Goal: Information Seeking & Learning: Compare options

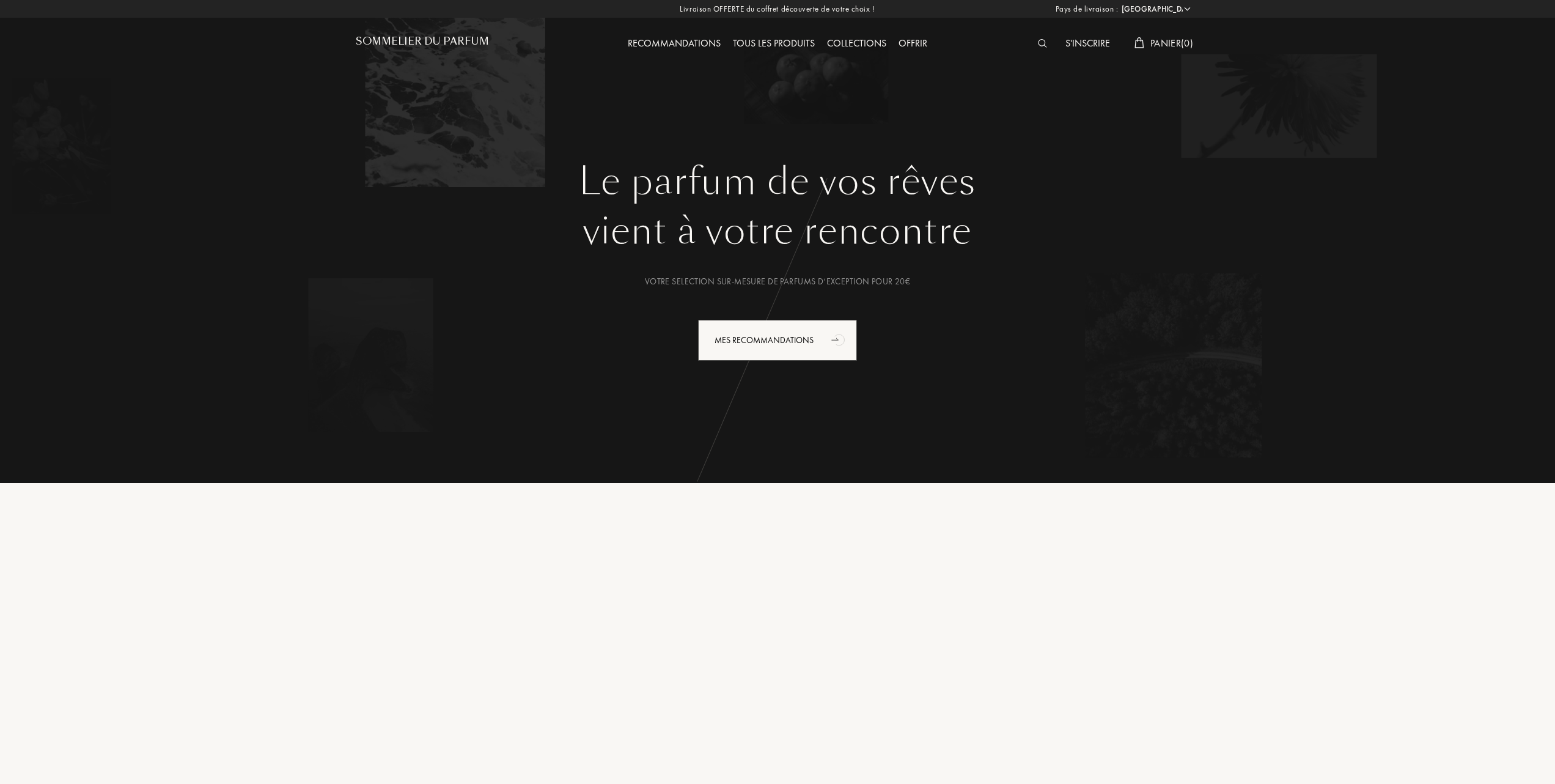
select select "FR"
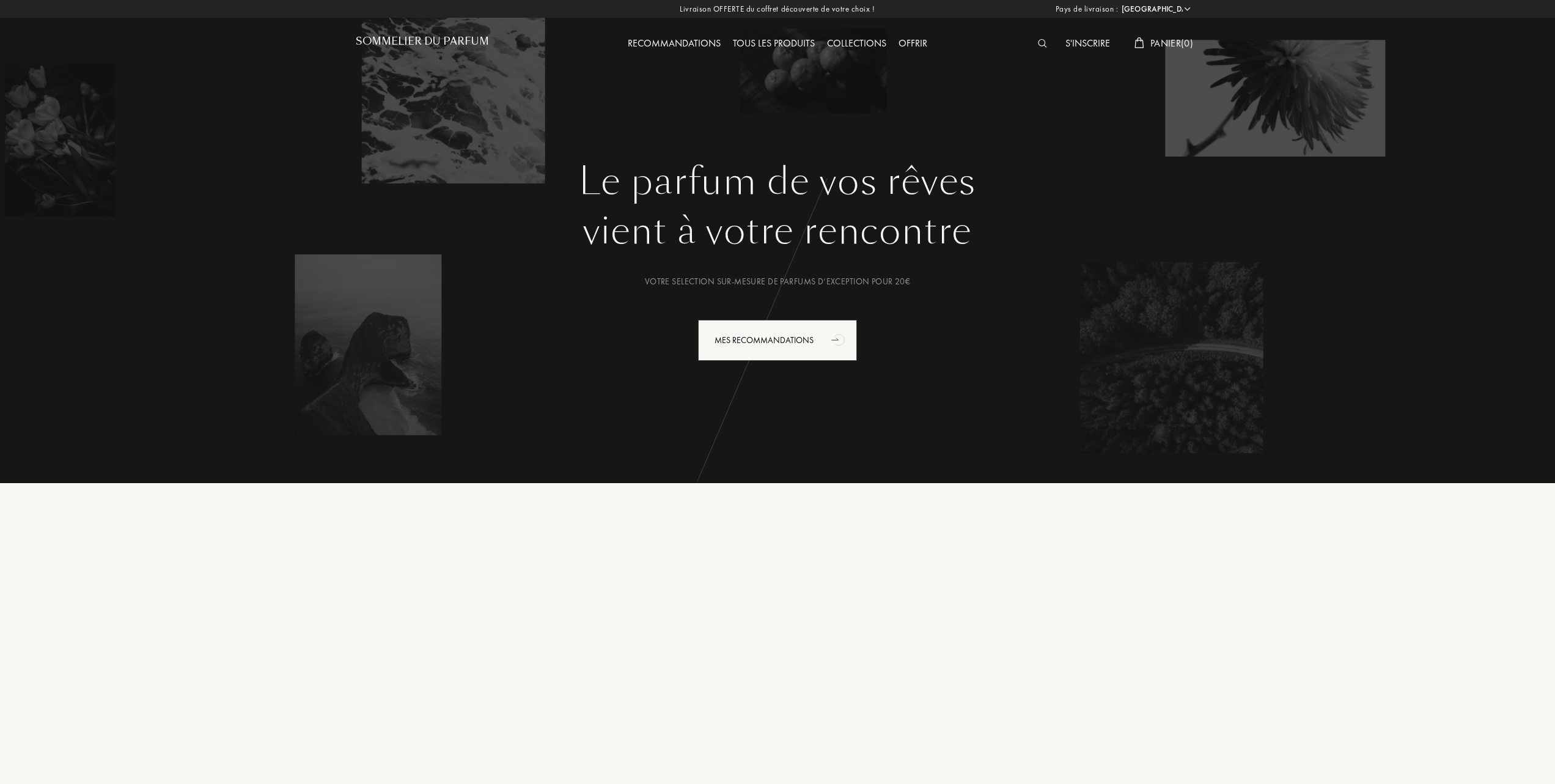
click at [790, 42] on div "Tous les produits" at bounding box center [774, 44] width 94 height 16
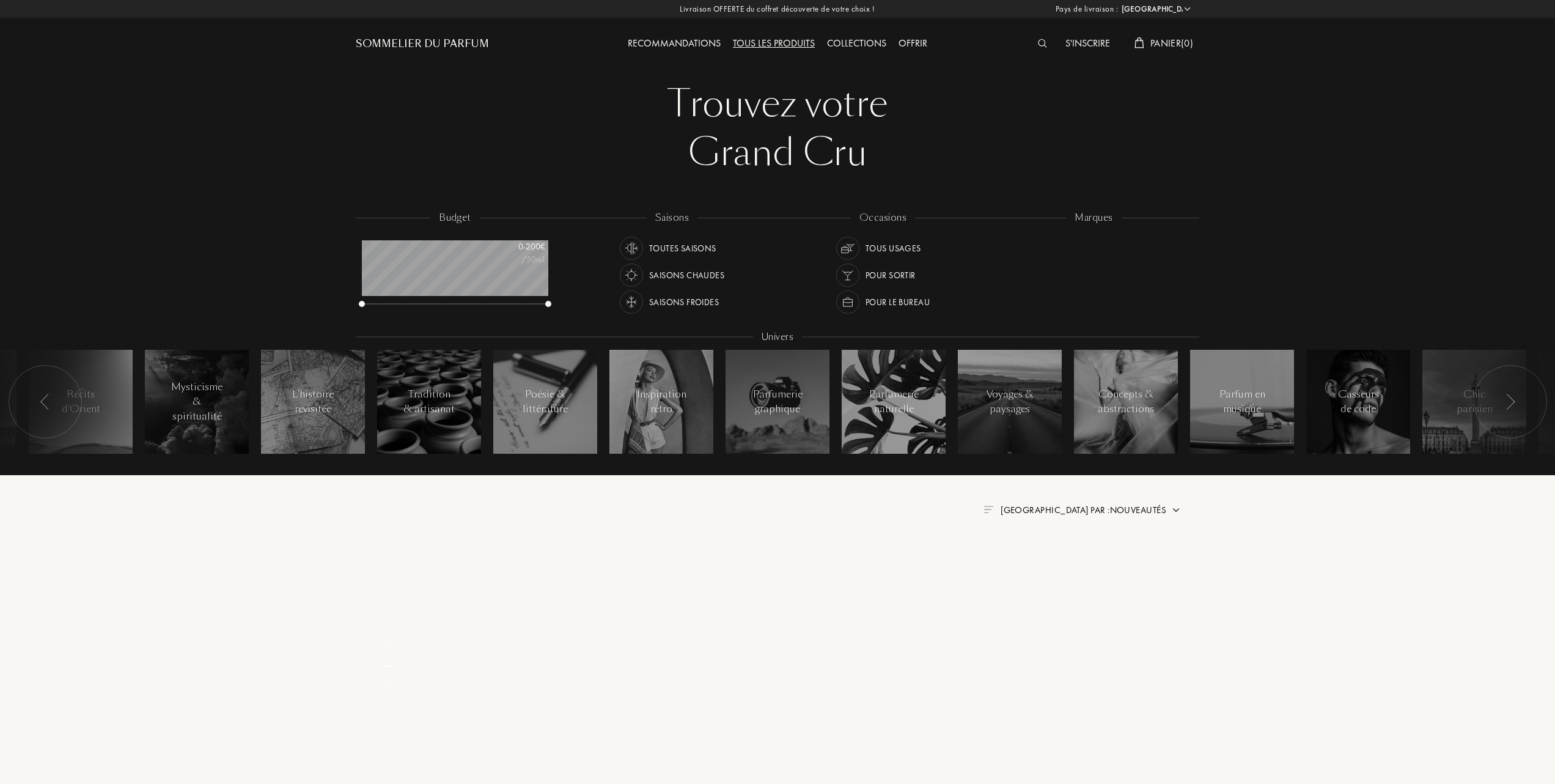
select select "FR"
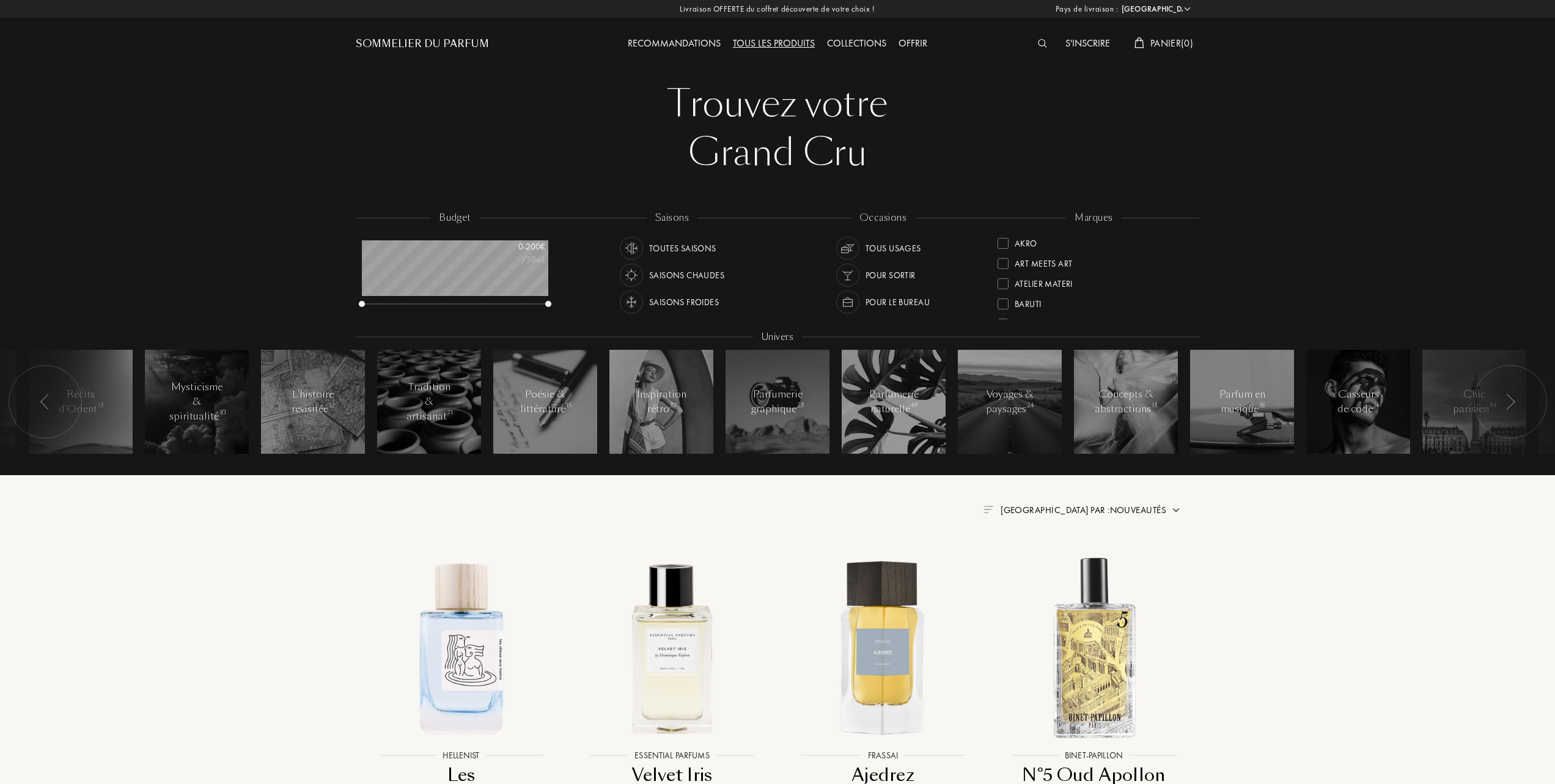
click at [1004, 244] on div at bounding box center [1003, 243] width 11 height 11
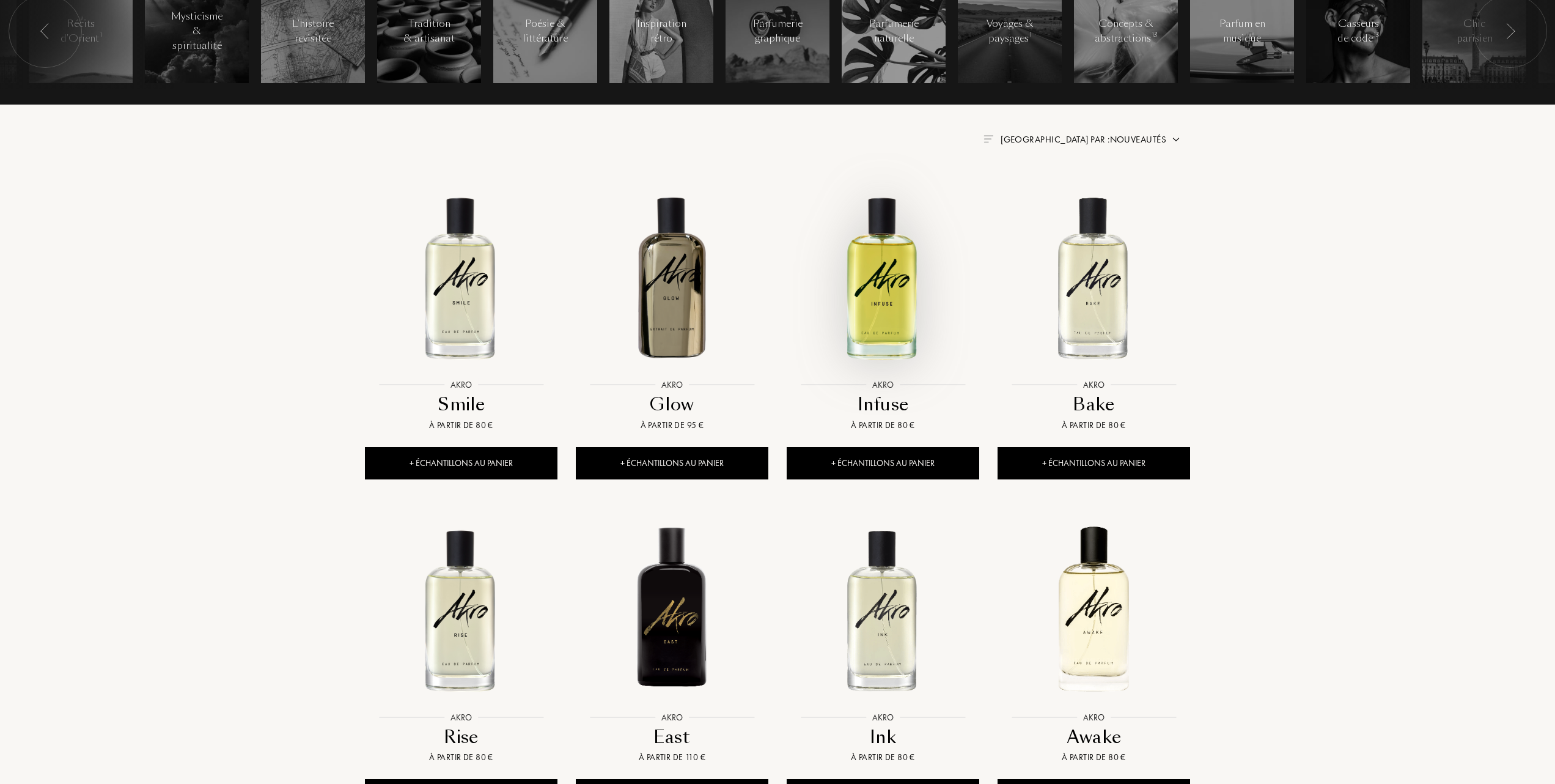
scroll to position [407, 0]
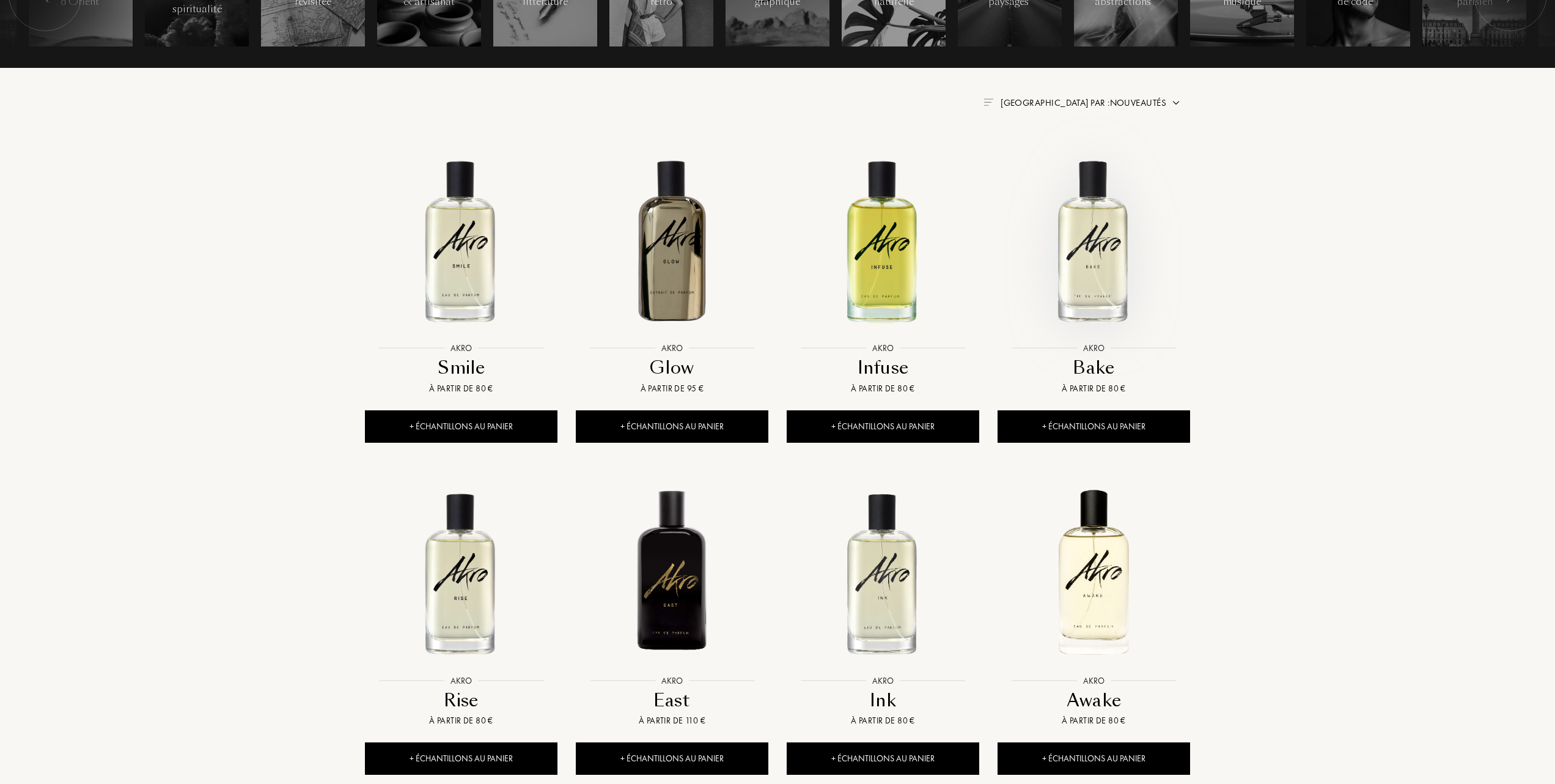
click at [1099, 252] on img at bounding box center [1093, 240] width 190 height 190
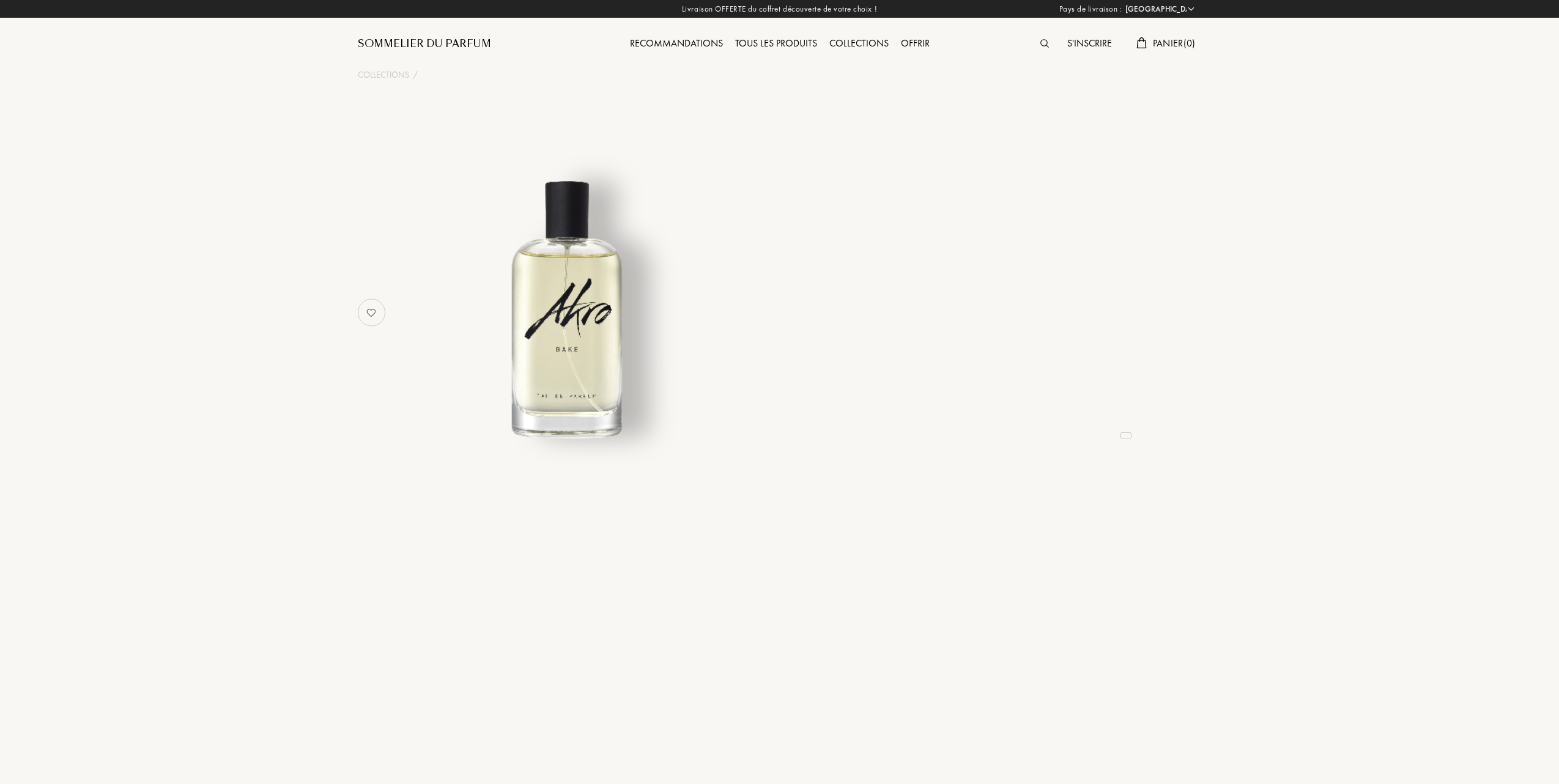
select select "FR"
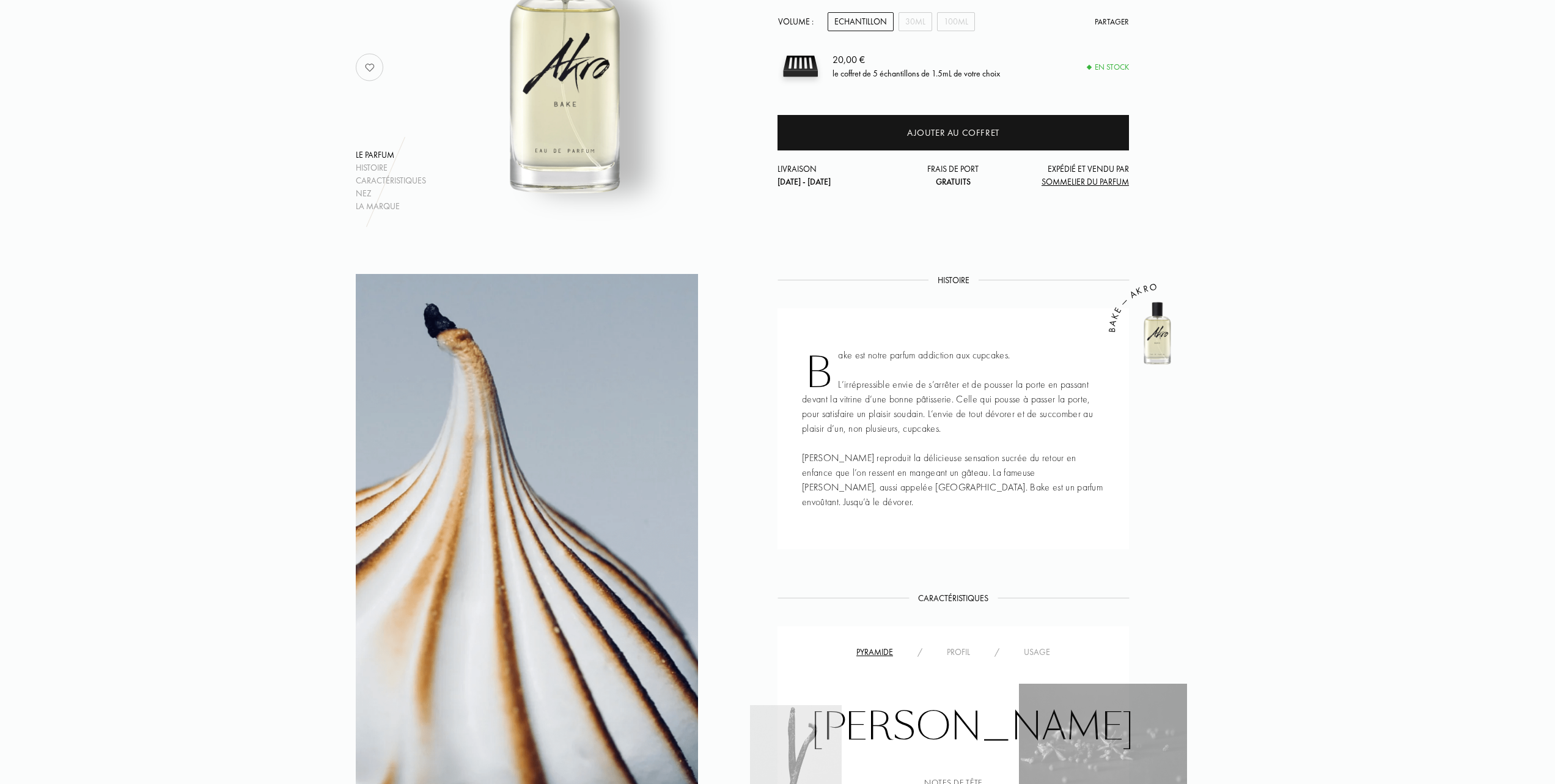
scroll to position [244, 0]
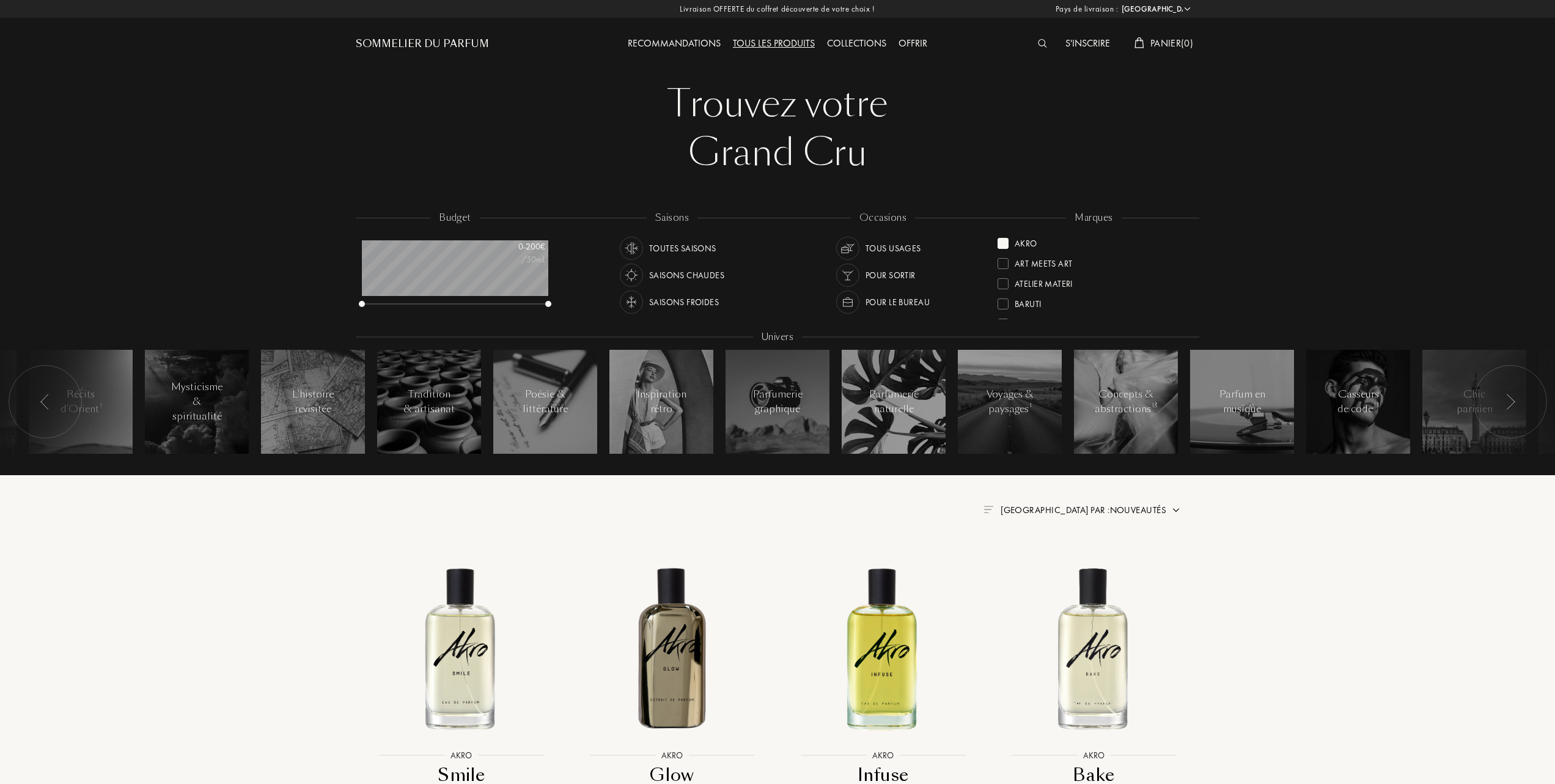
select select "FR"
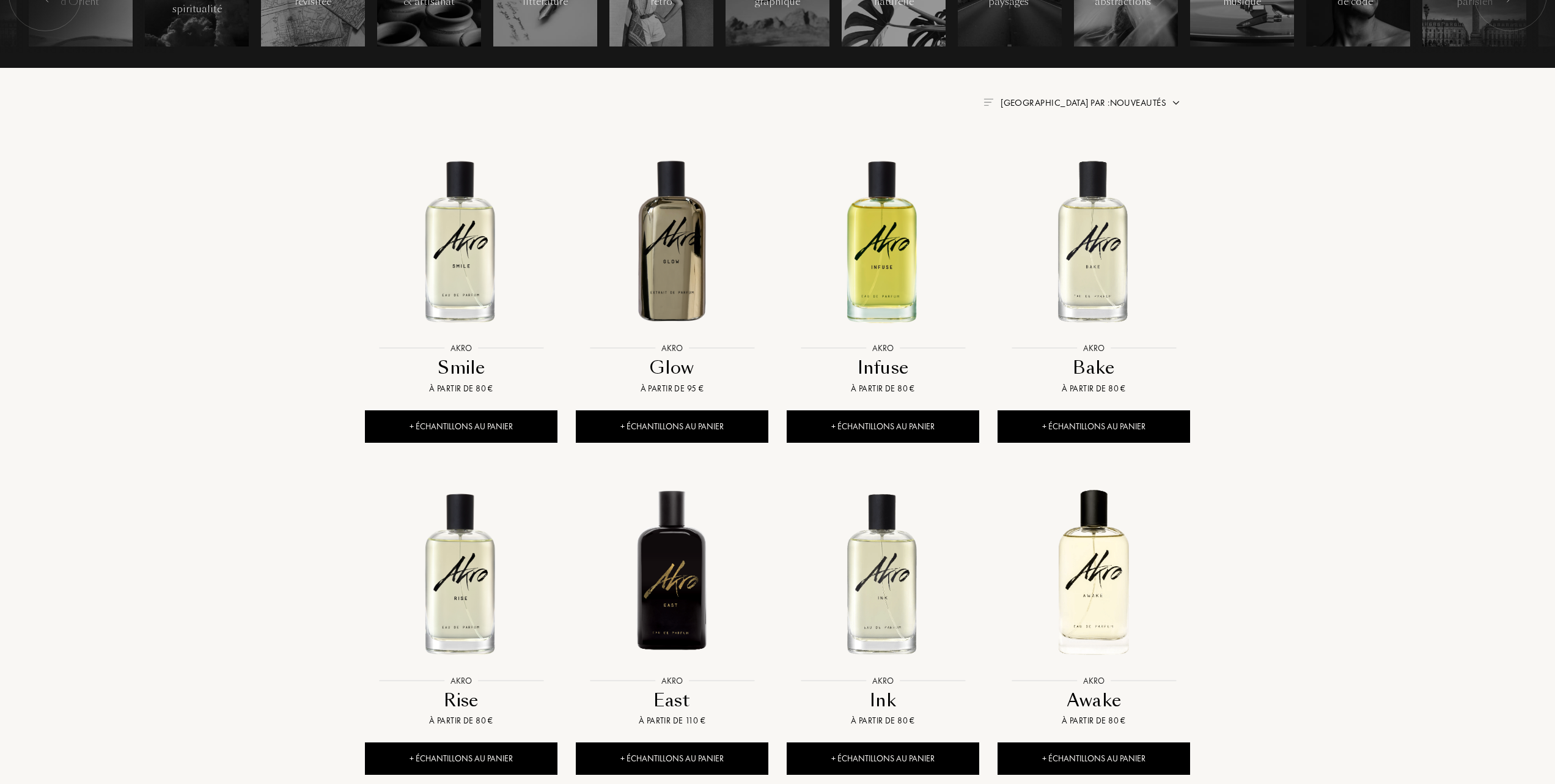
scroll to position [61, 186]
click at [1138, 103] on span "Trier par : Nouveautés" at bounding box center [1083, 103] width 165 height 12
click at [1054, 155] on div at bounding box center [1054, 156] width 9 height 9
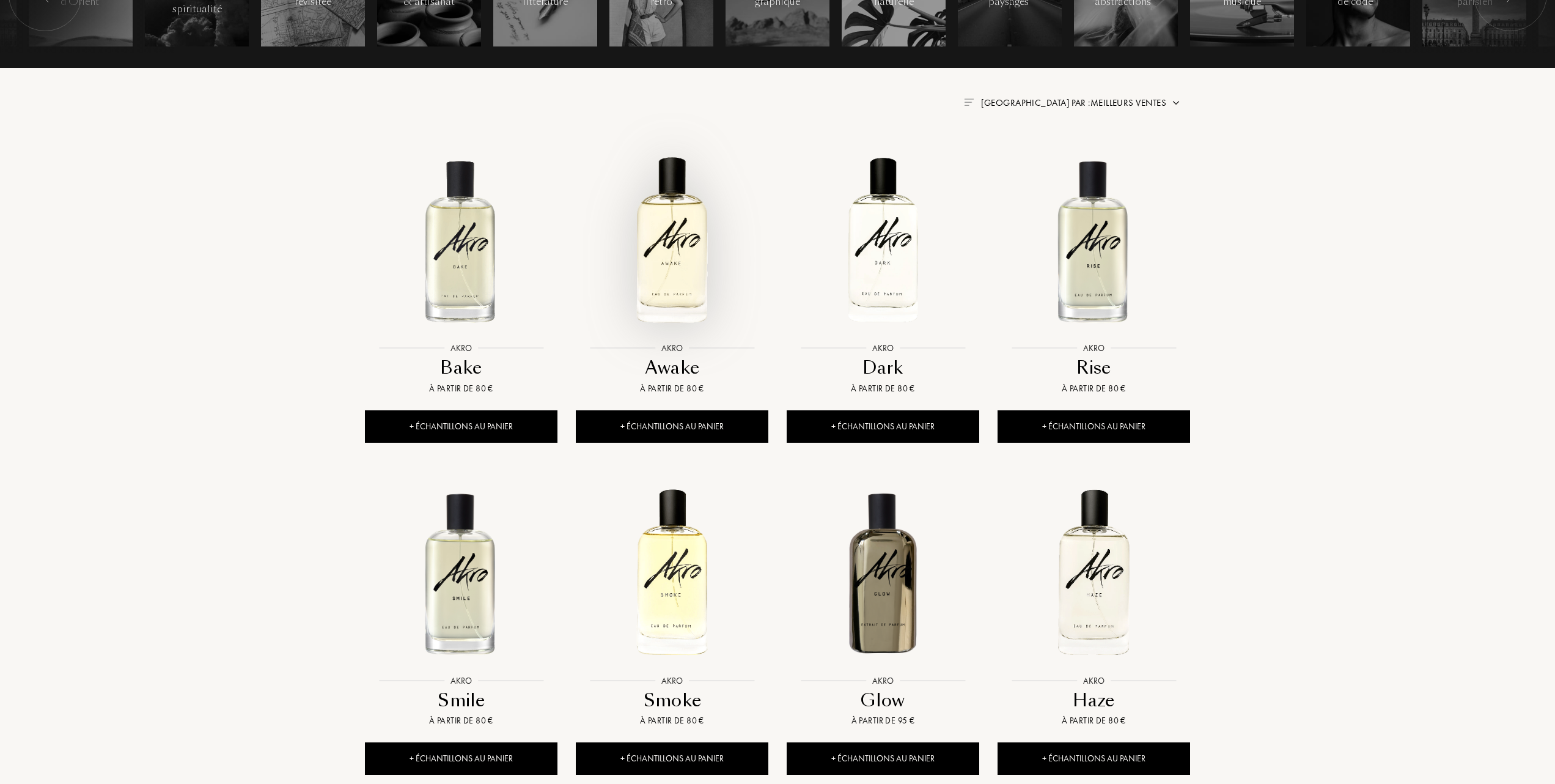
click at [668, 260] on img at bounding box center [672, 240] width 190 height 190
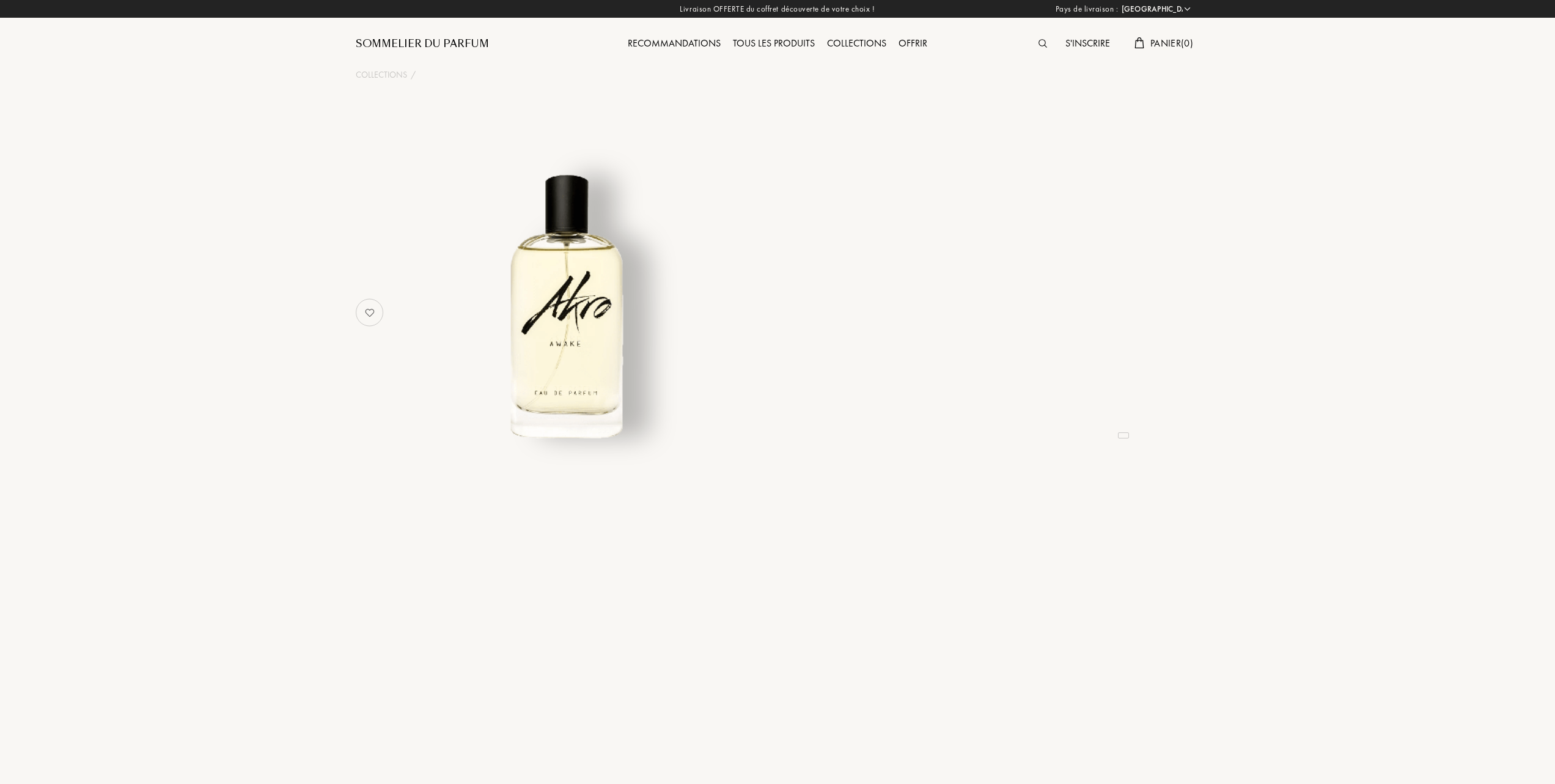
select select "FR"
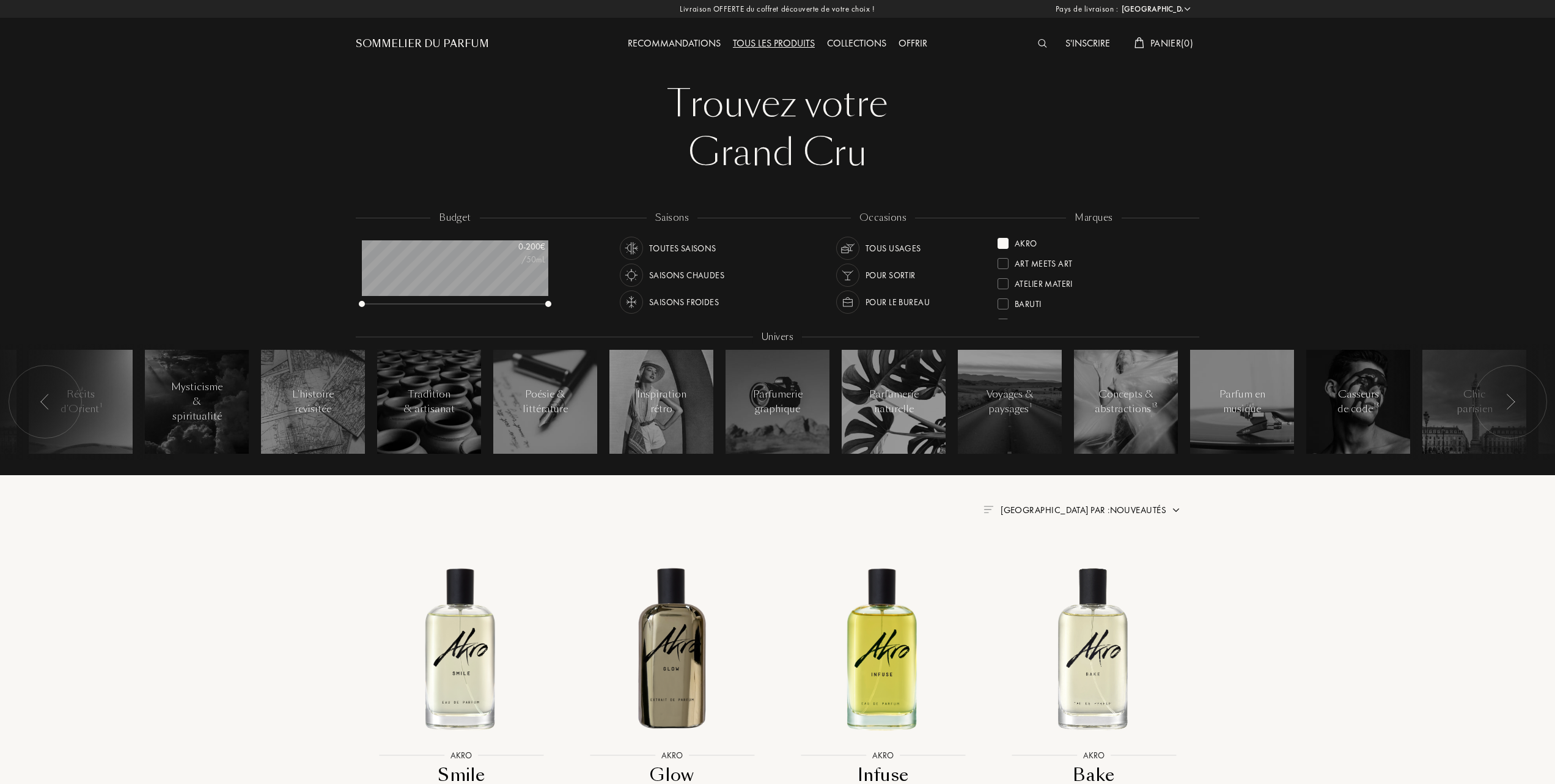
select select "FR"
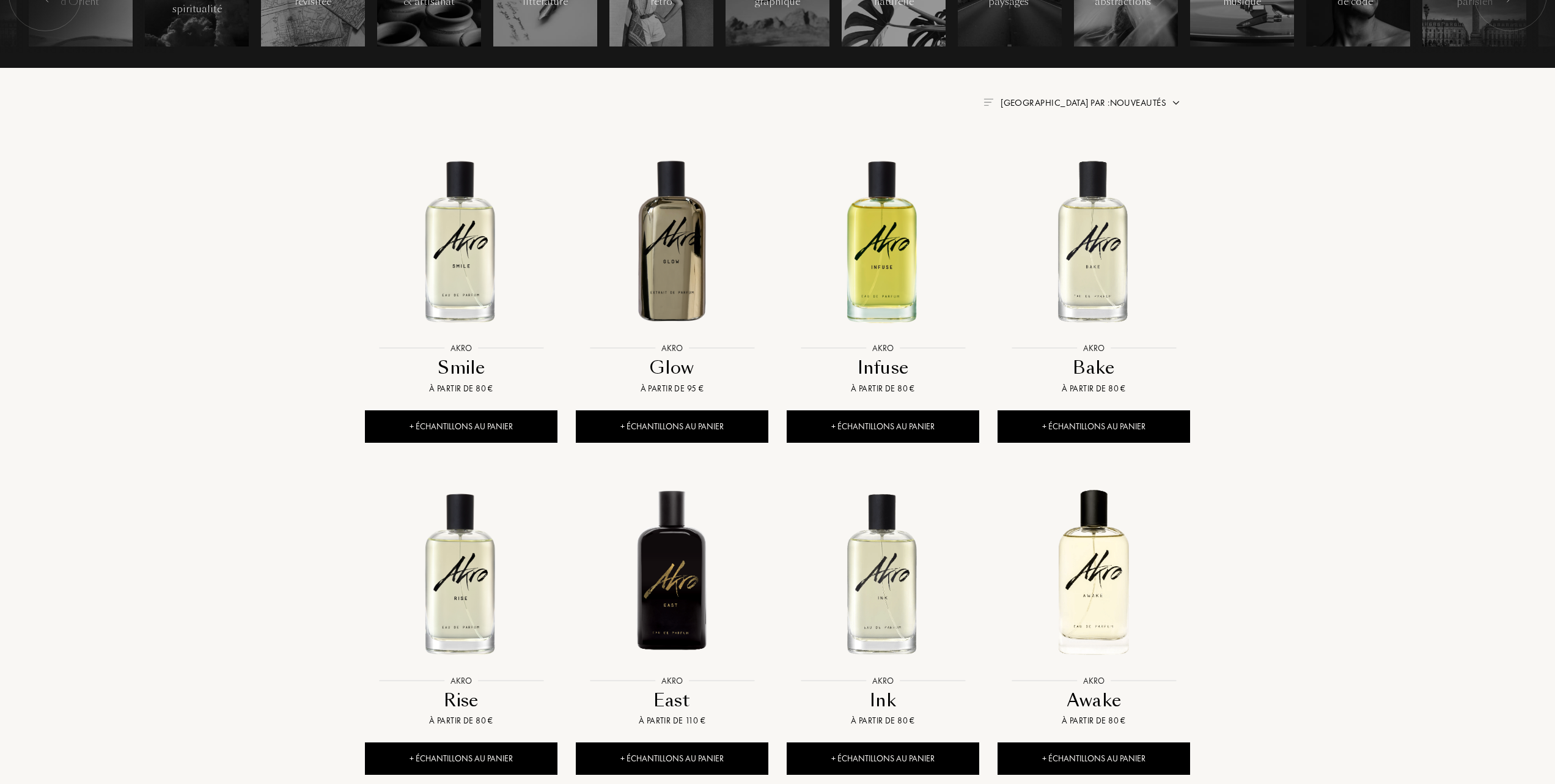
scroll to position [61, 186]
click at [1131, 97] on span "Trier par : Nouveautés" at bounding box center [1083, 103] width 165 height 12
click at [1054, 157] on div at bounding box center [1054, 156] width 9 height 9
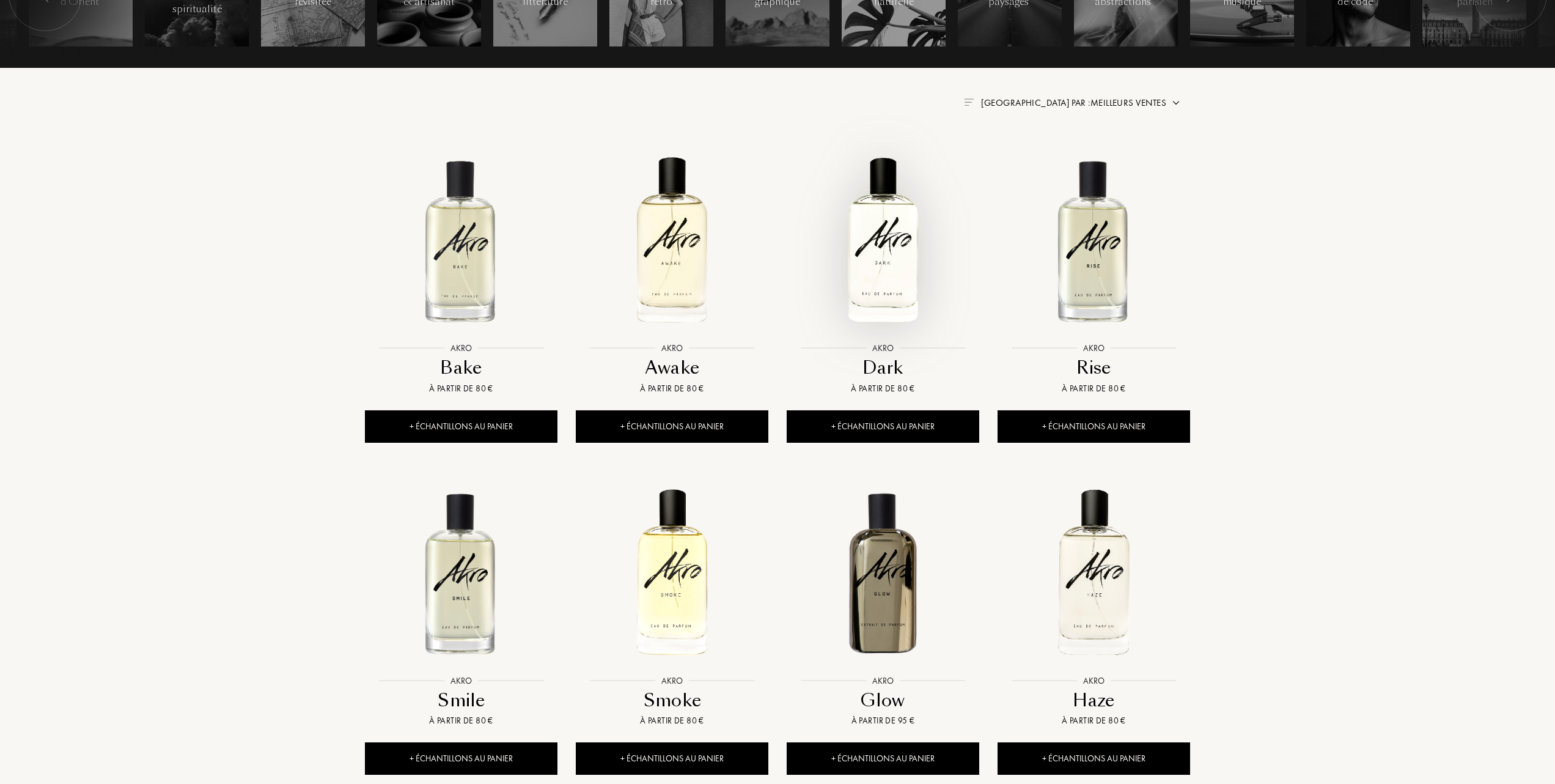
click at [890, 260] on img at bounding box center [883, 240] width 190 height 190
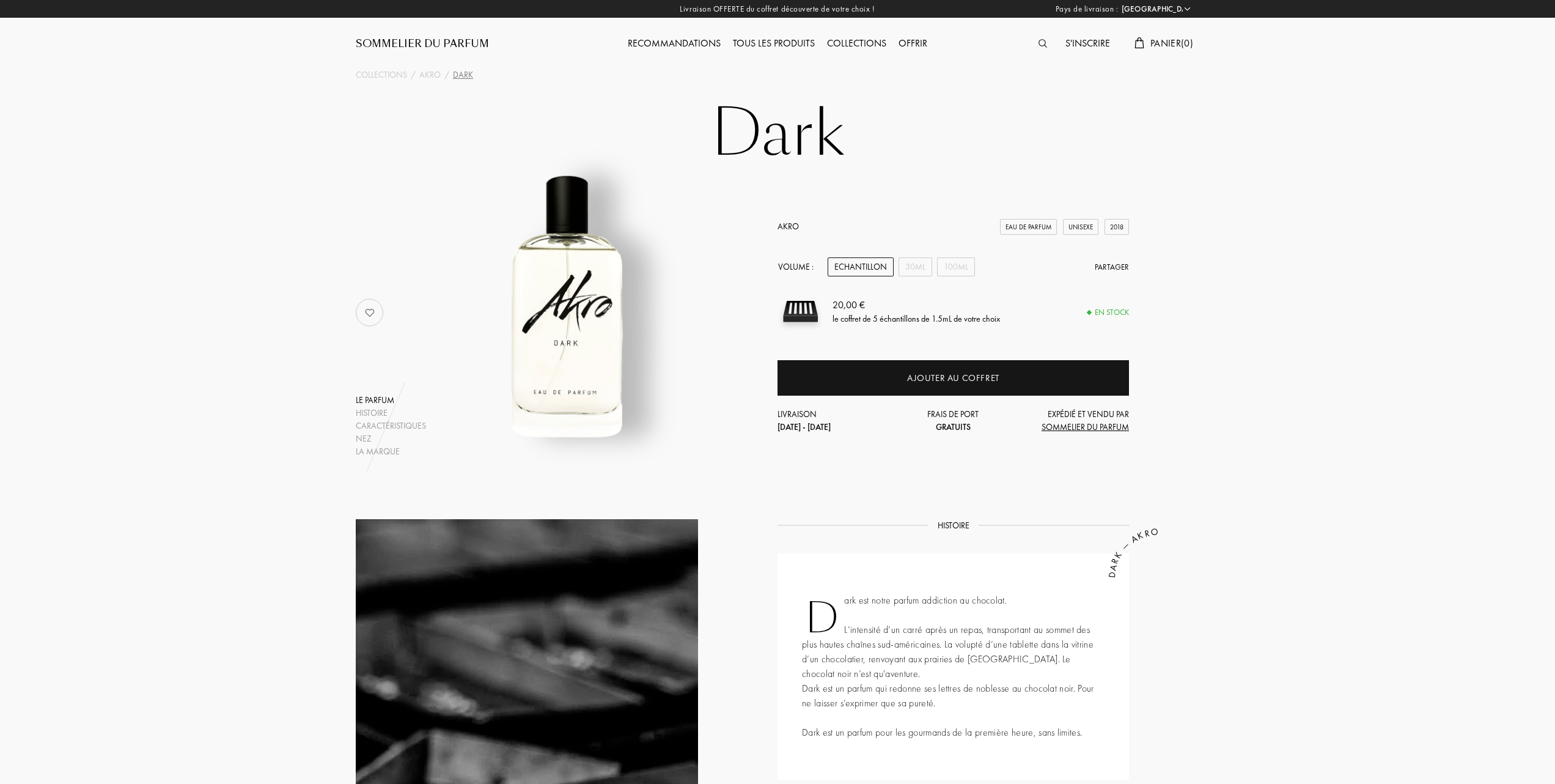
select select "FR"
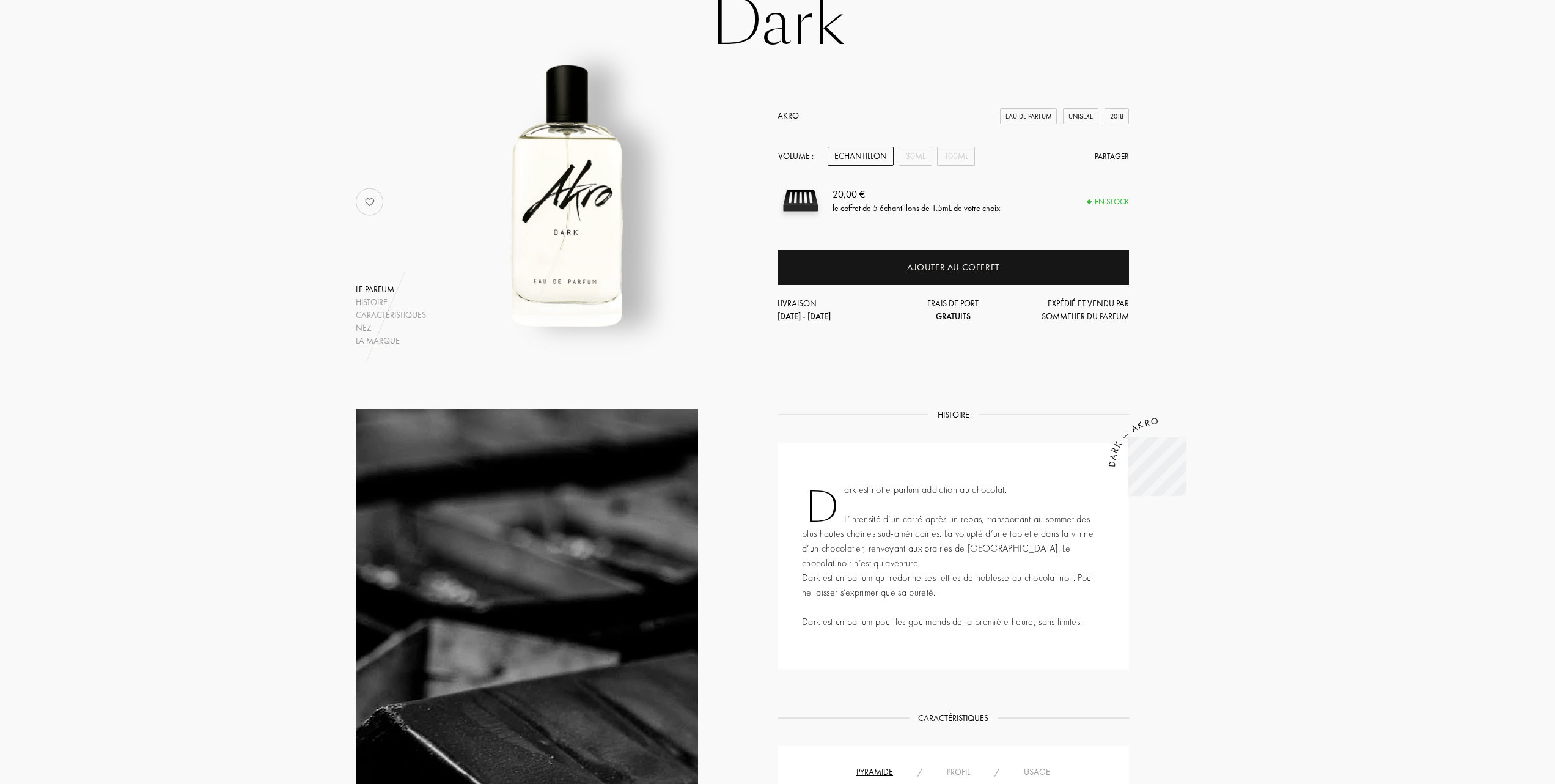
scroll to position [82, 0]
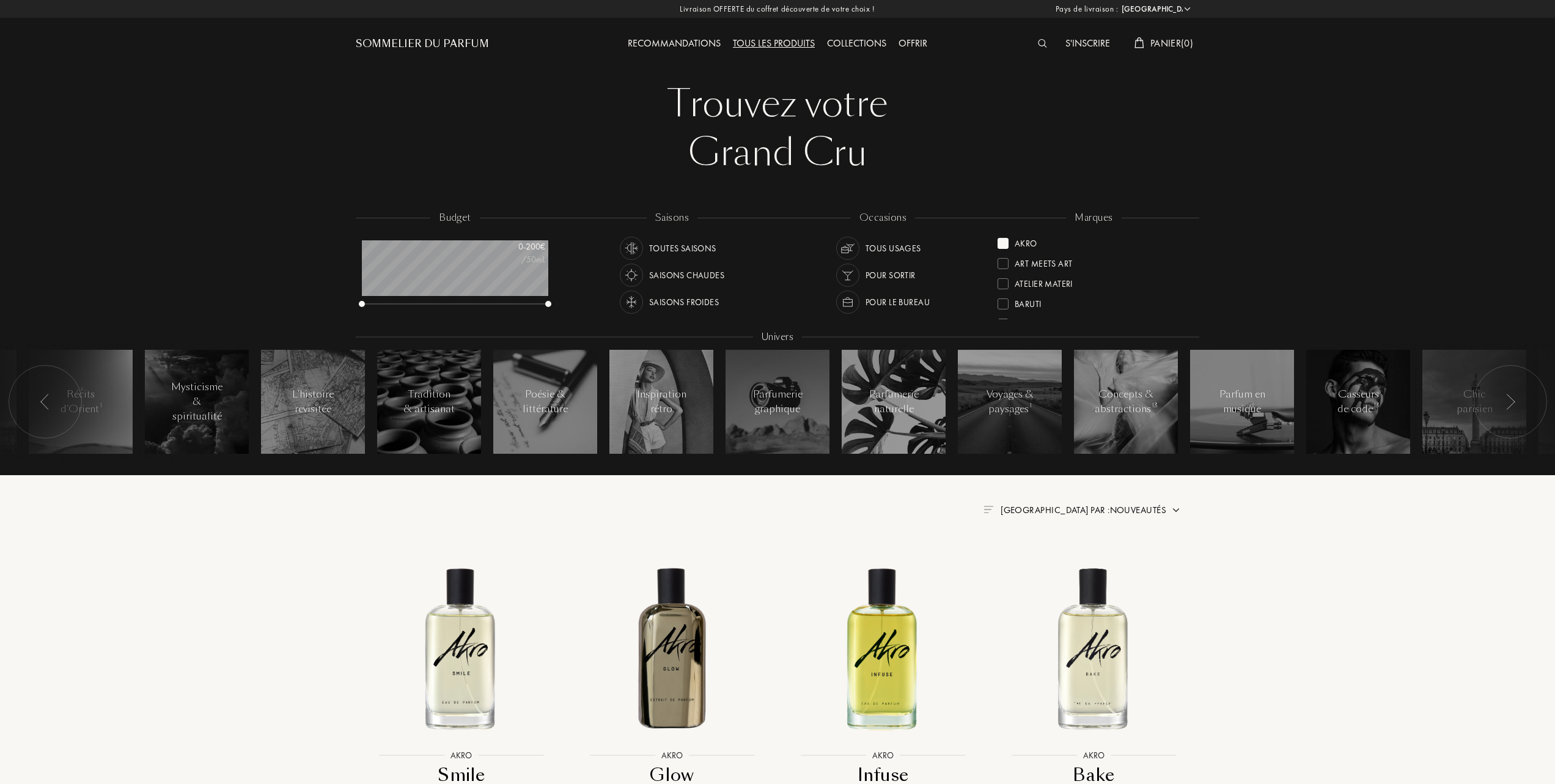
select select "FR"
click at [1114, 510] on span "Trier par : Nouveautés" at bounding box center [1083, 509] width 165 height 12
click at [1051, 566] on div at bounding box center [1054, 563] width 9 height 9
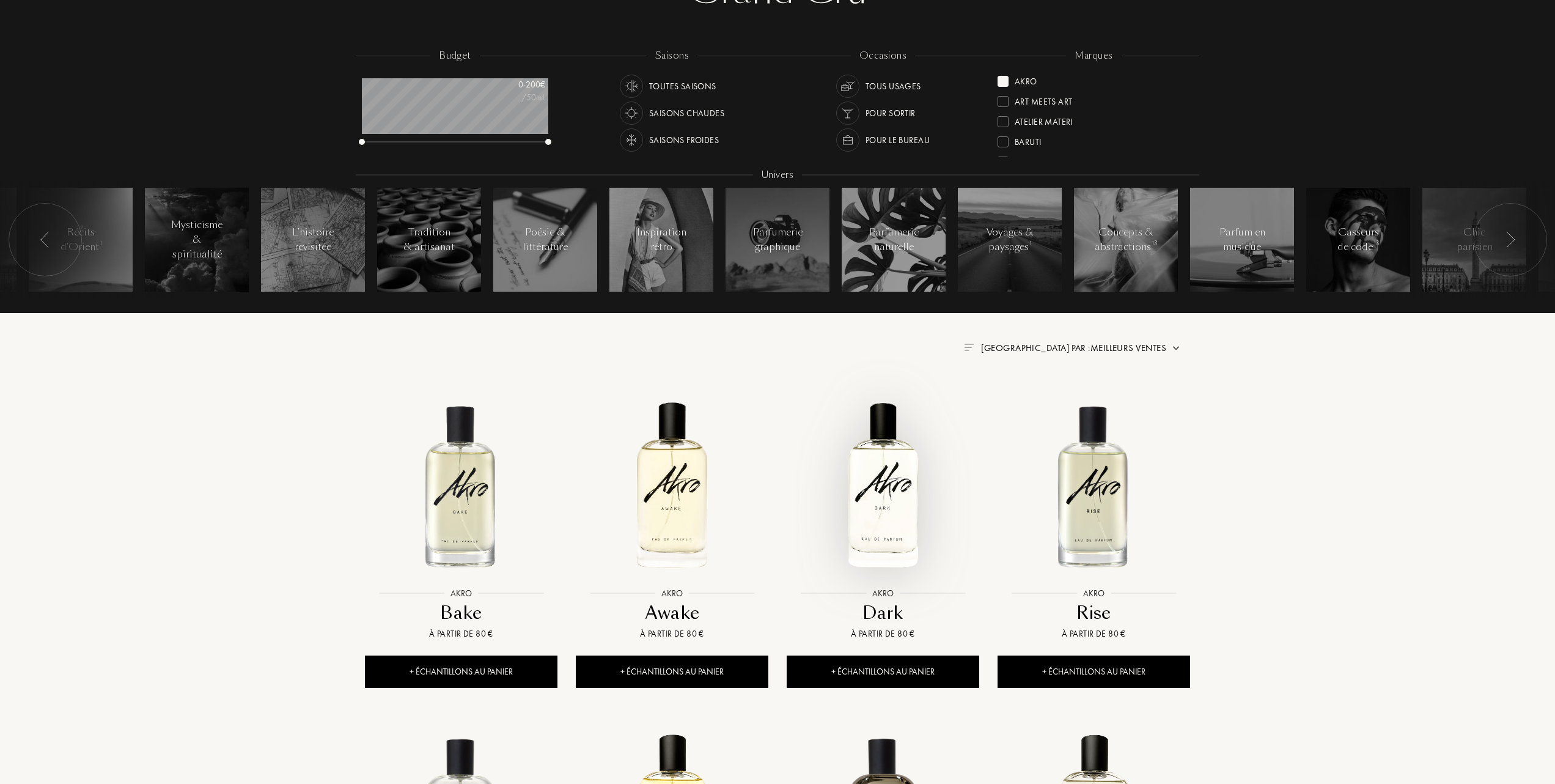
scroll to position [163, 0]
click at [1098, 516] on img at bounding box center [1093, 484] width 190 height 190
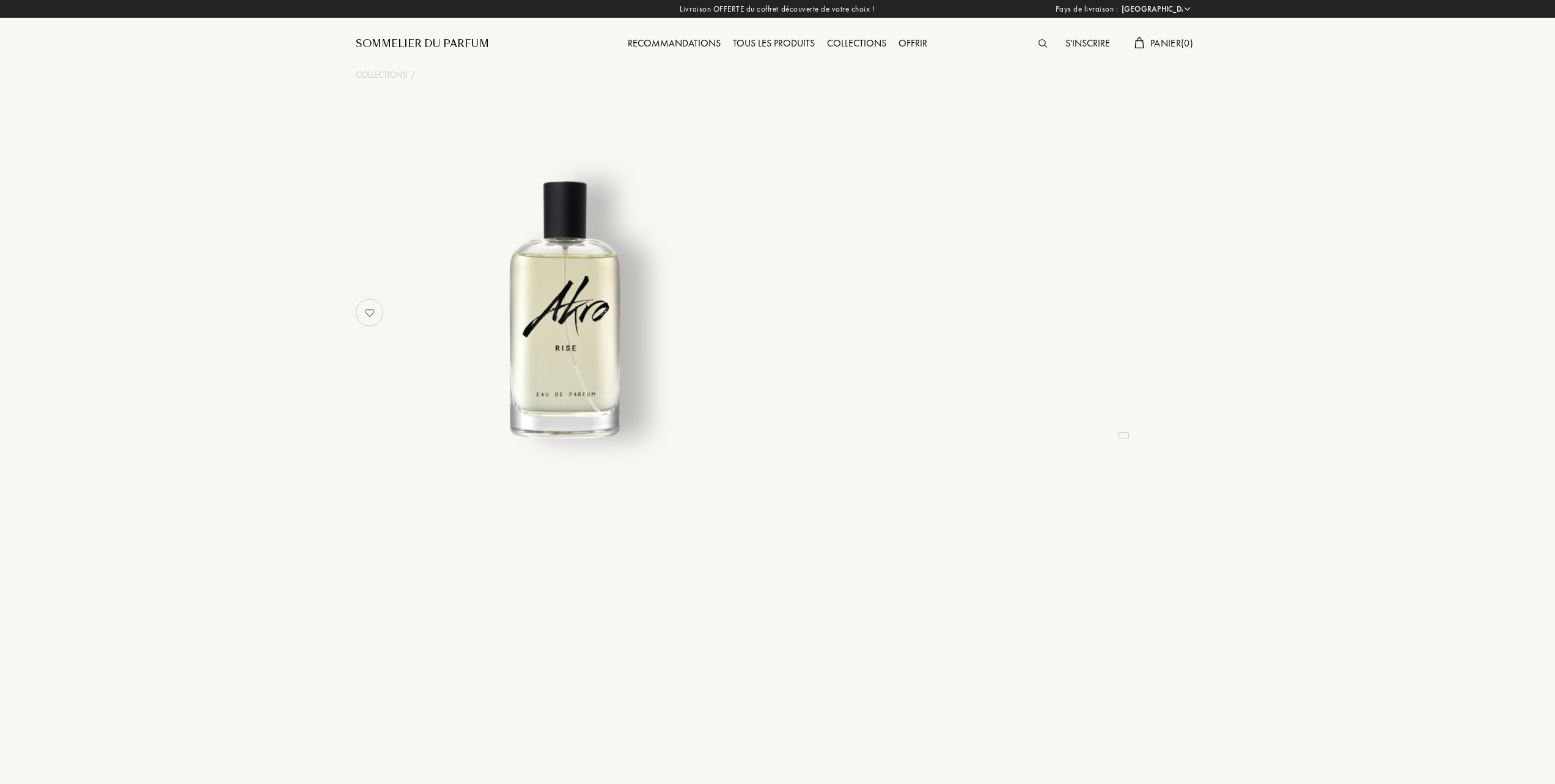
select select "FR"
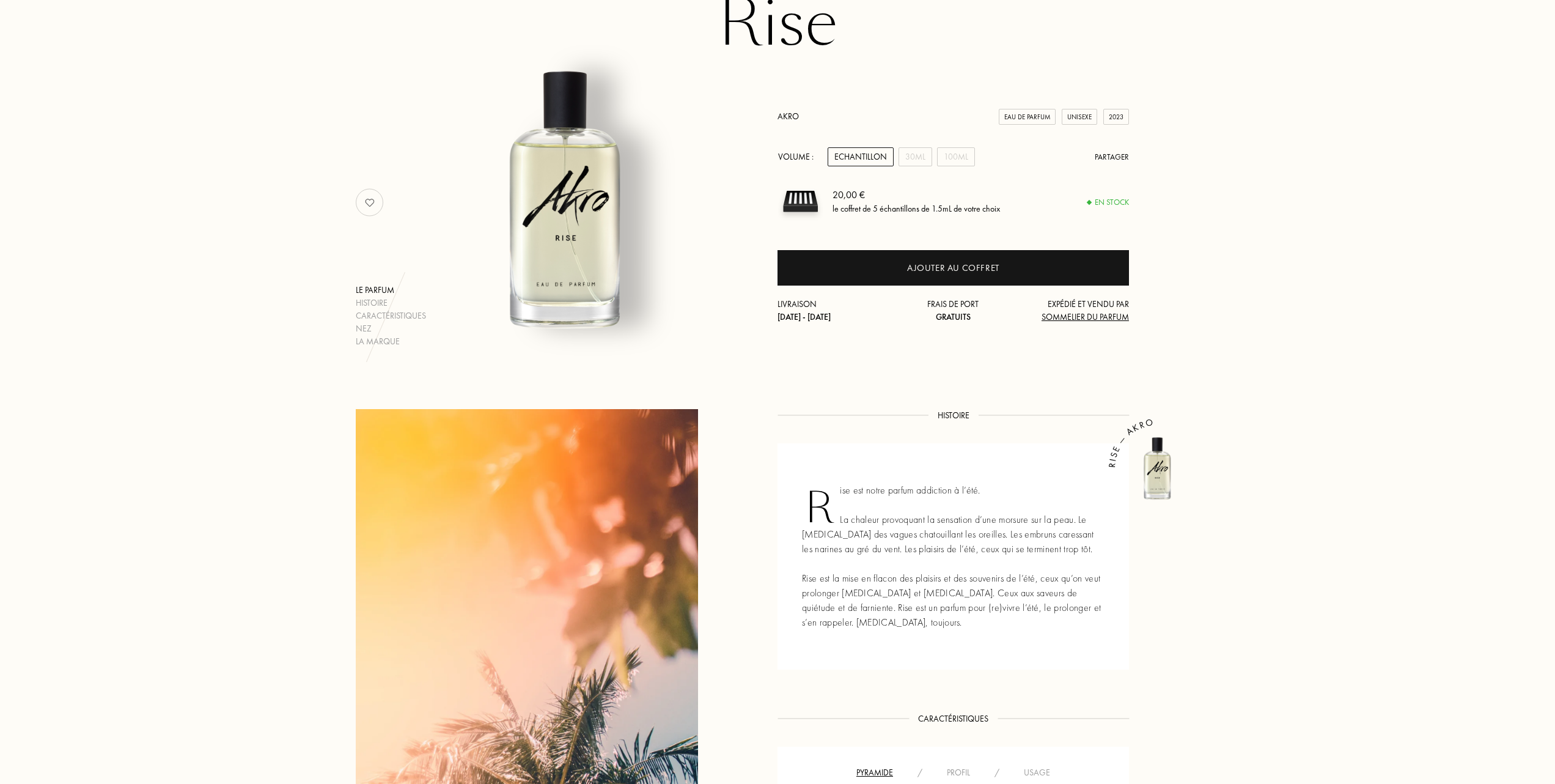
scroll to position [82, 0]
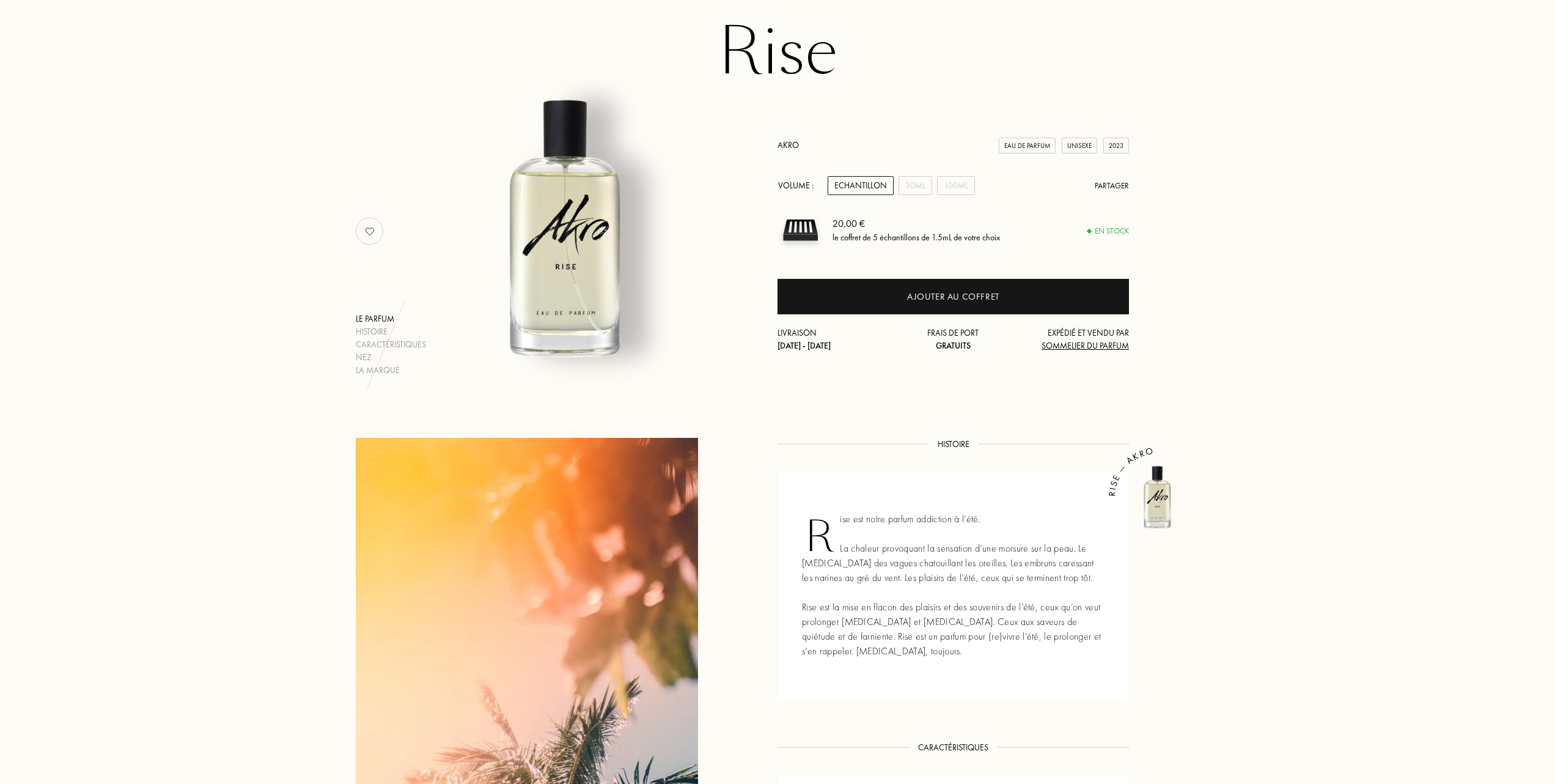
click at [786, 141] on link "Akro" at bounding box center [788, 145] width 22 height 11
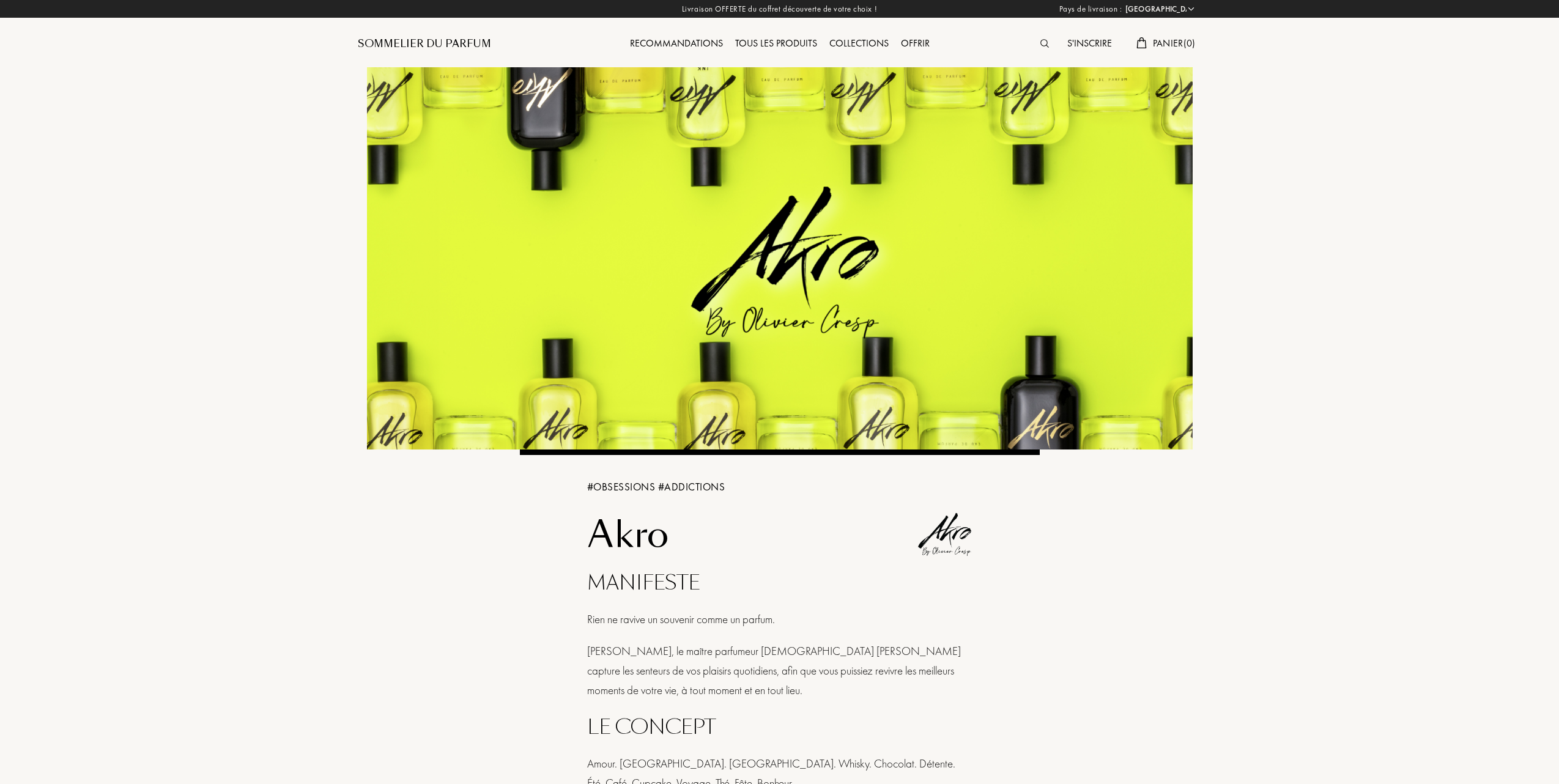
select select "FR"
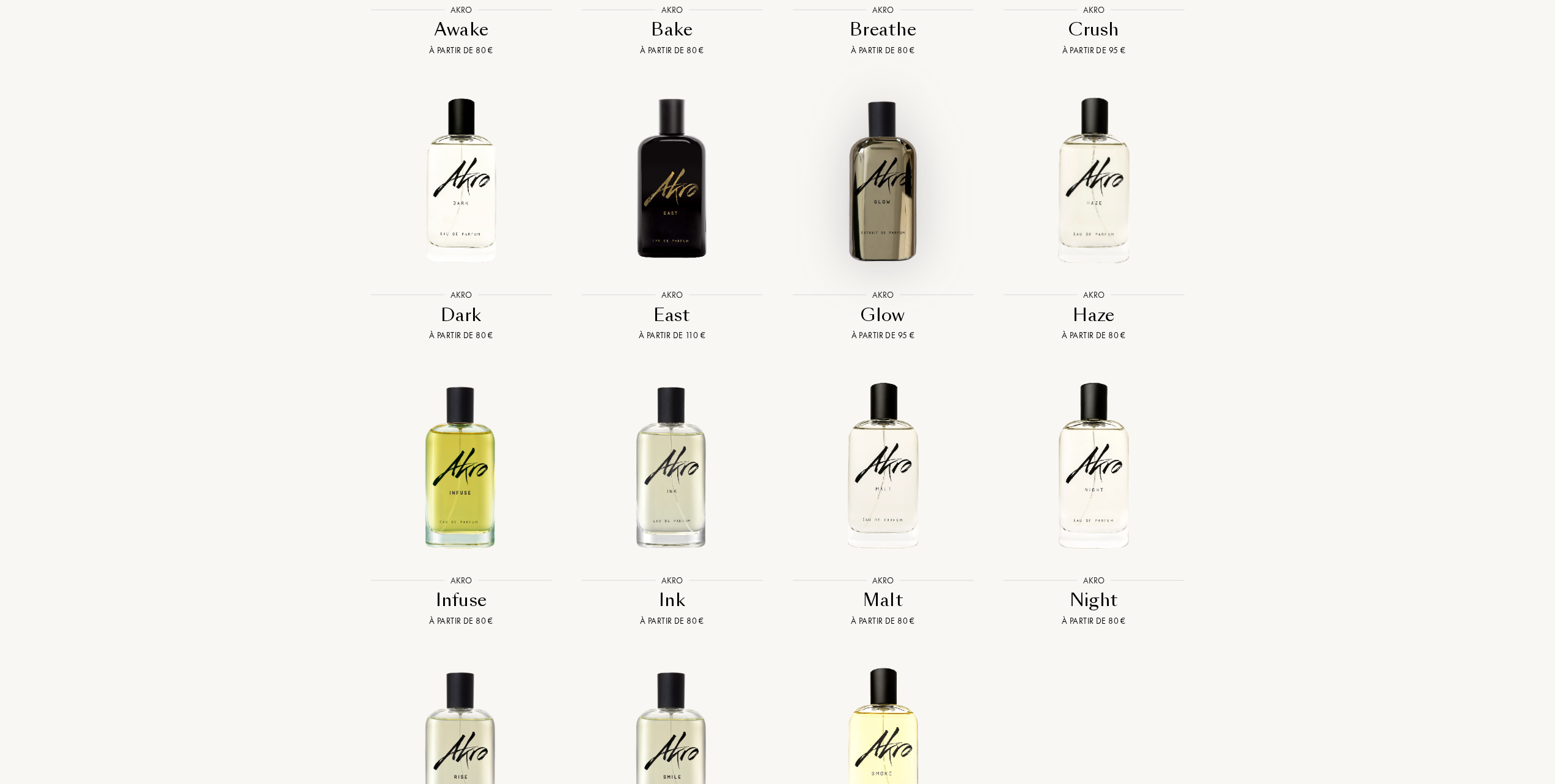
scroll to position [1304, 0]
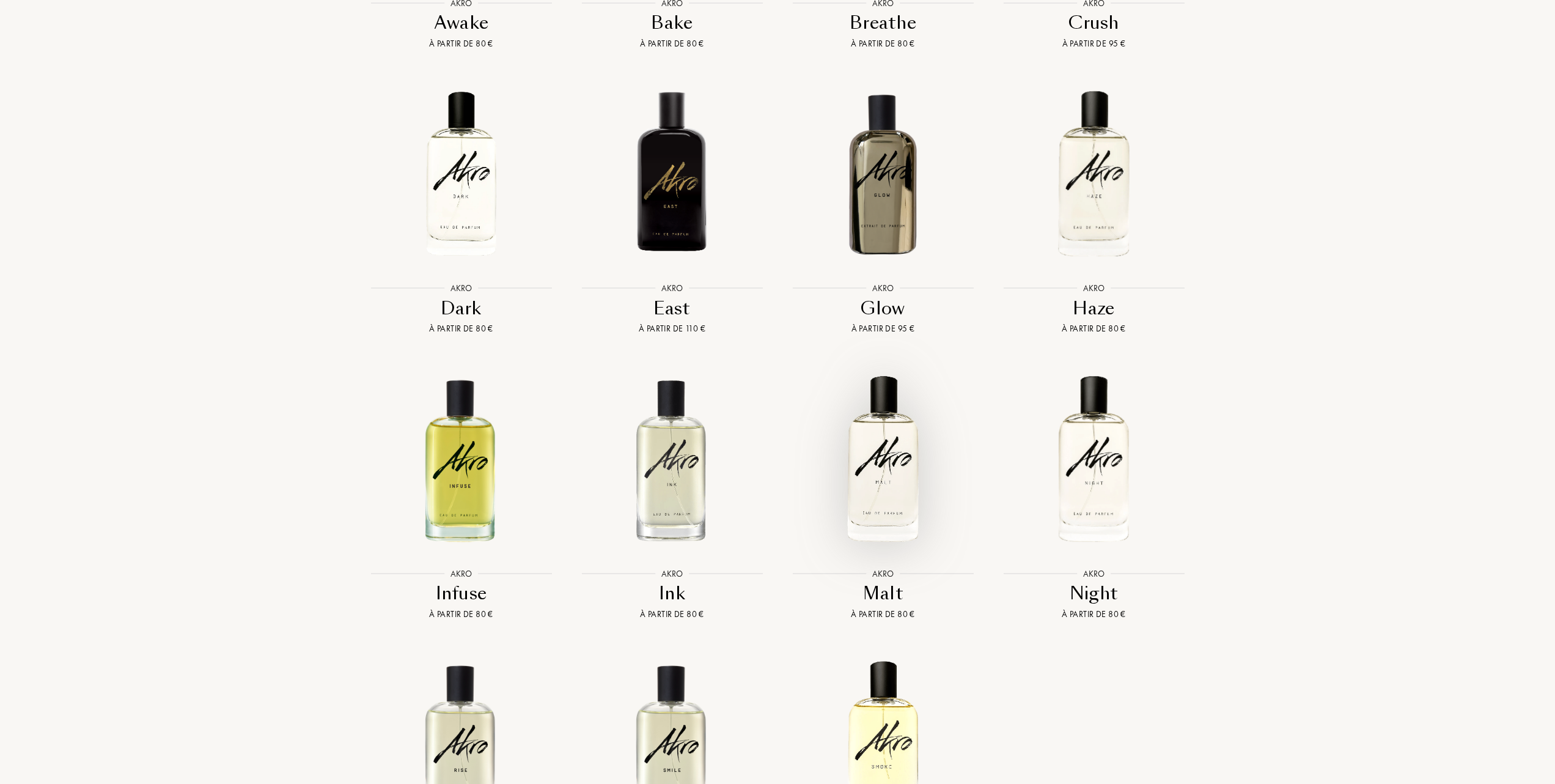
click at [892, 468] on img at bounding box center [883, 458] width 190 height 190
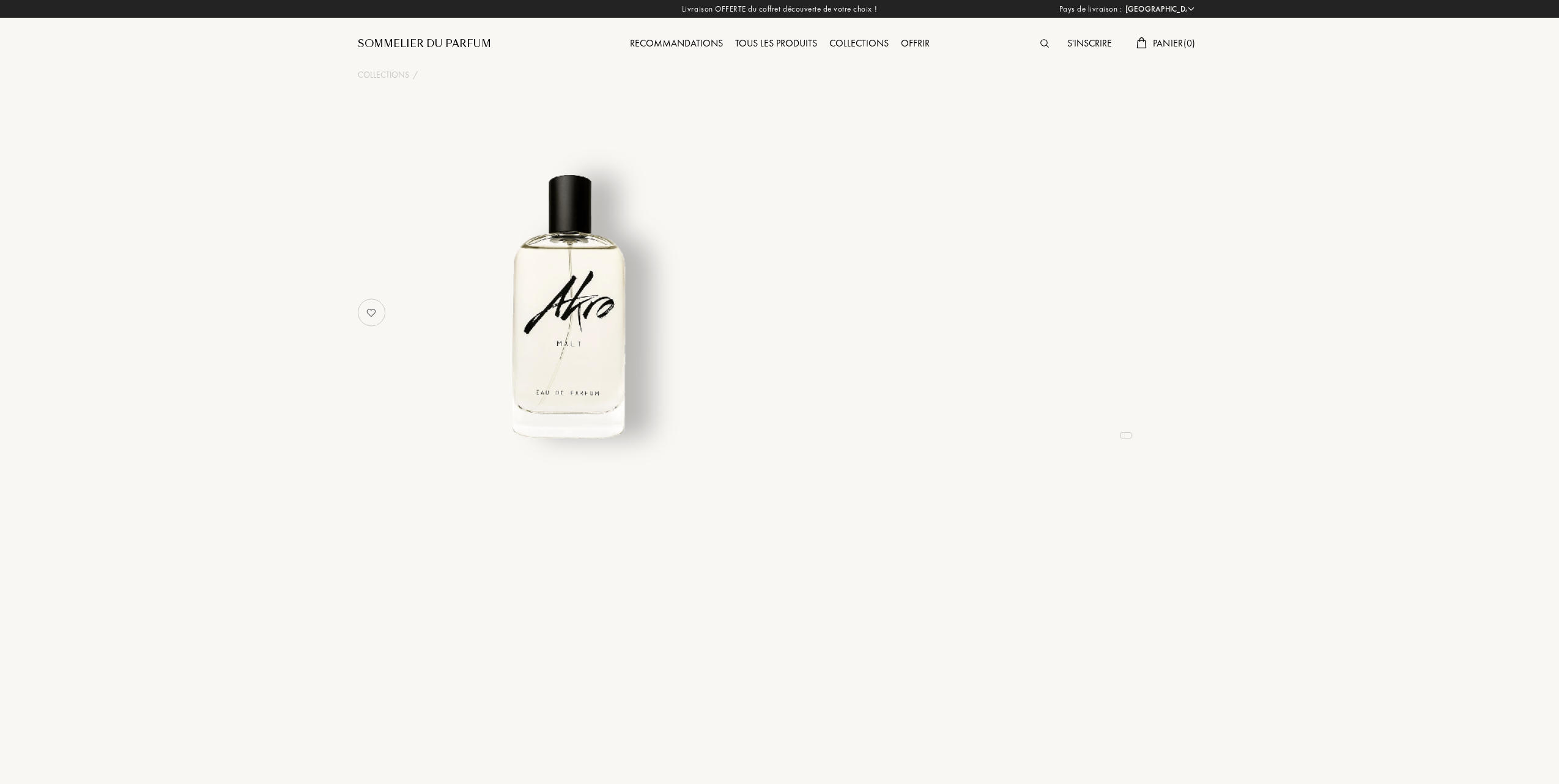
select select "FR"
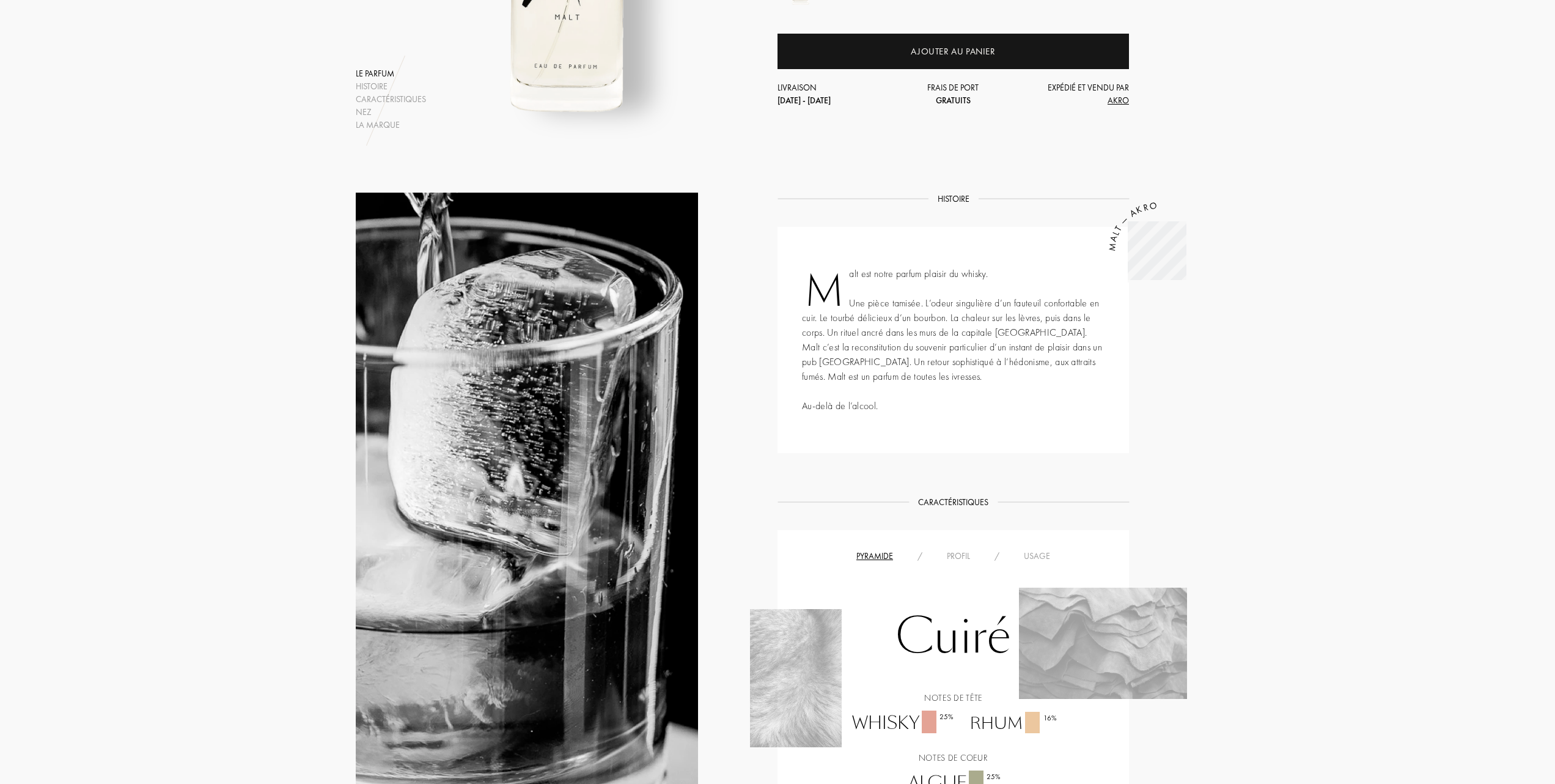
scroll to position [326, 0]
